Goal: Information Seeking & Learning: Learn about a topic

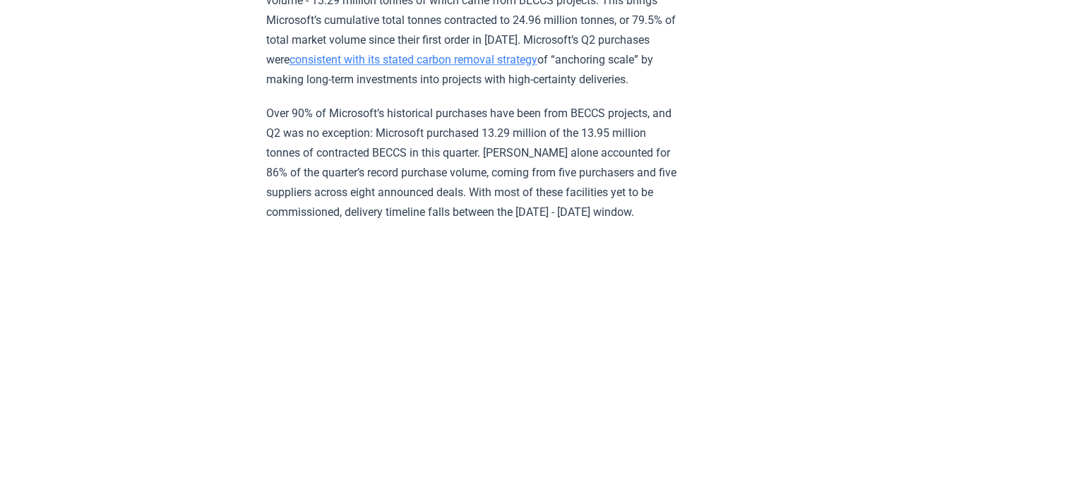
scroll to position [5706, 0]
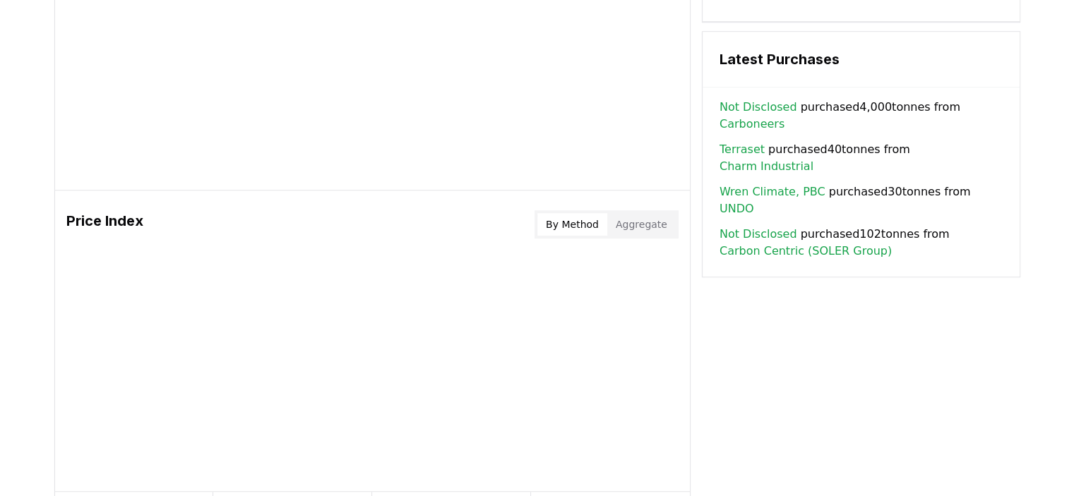
scroll to position [988, 0]
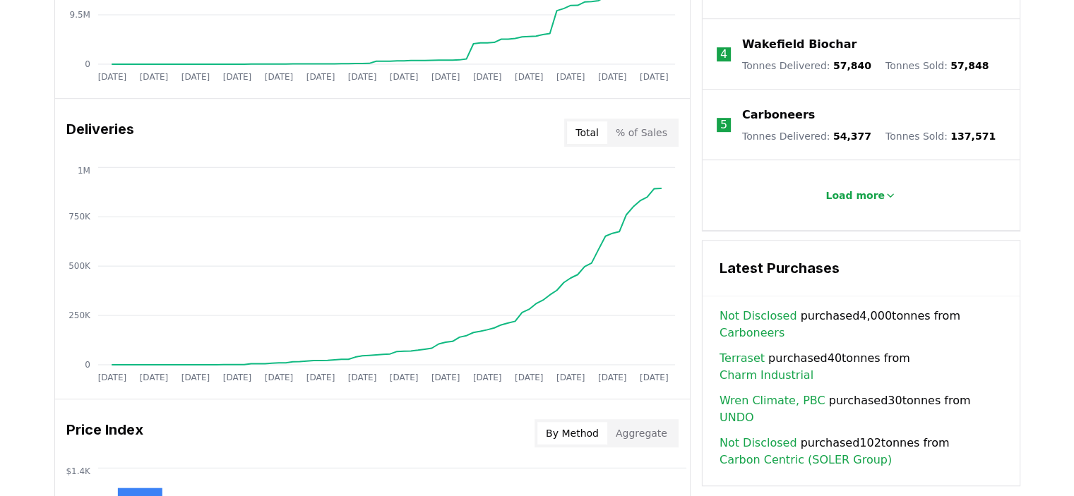
scroll to position [776, 0]
